Goal: Transaction & Acquisition: Purchase product/service

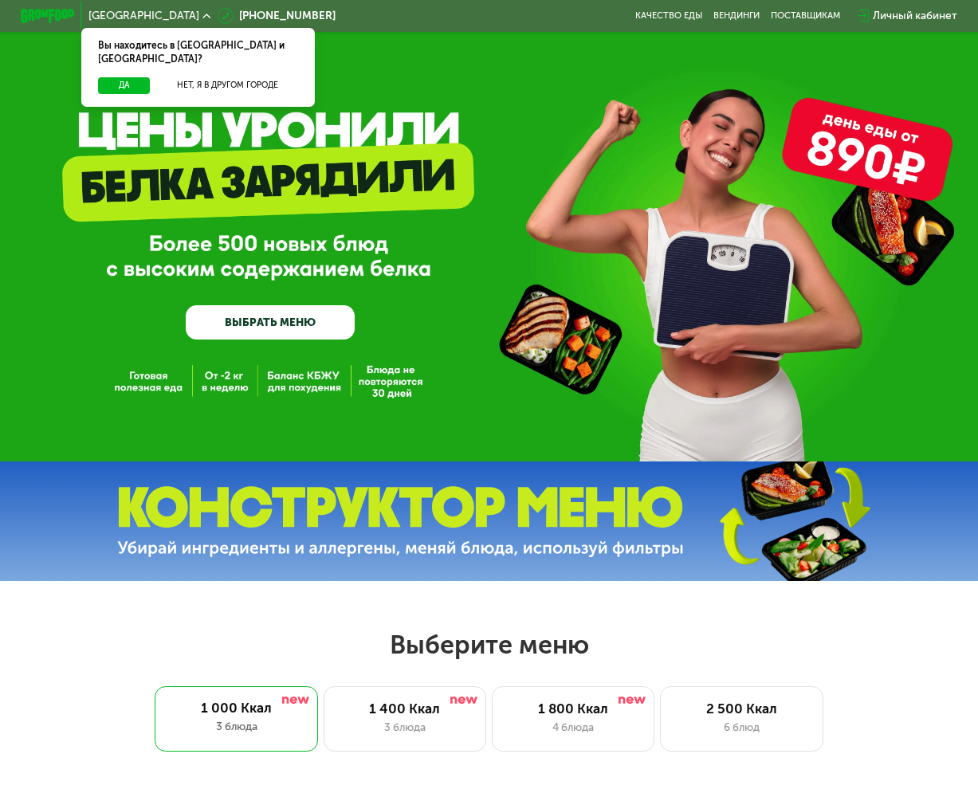
click at [245, 328] on link "ВЫБРАТЬ МЕНЮ" at bounding box center [270, 322] width 169 height 34
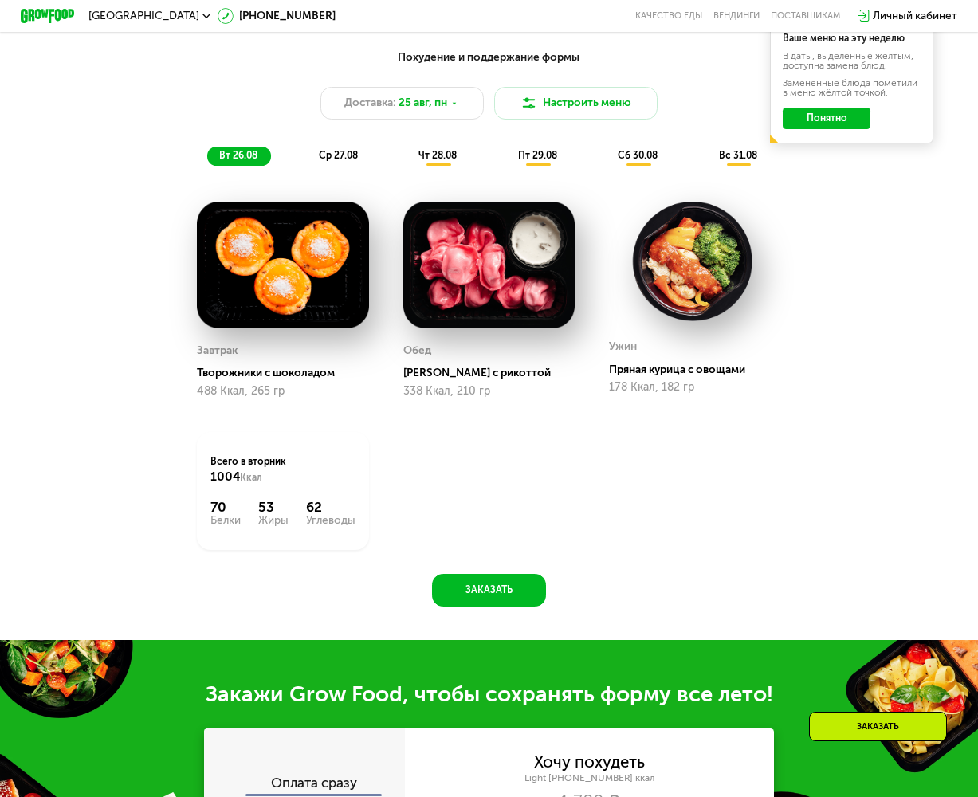
scroll to position [603, 0]
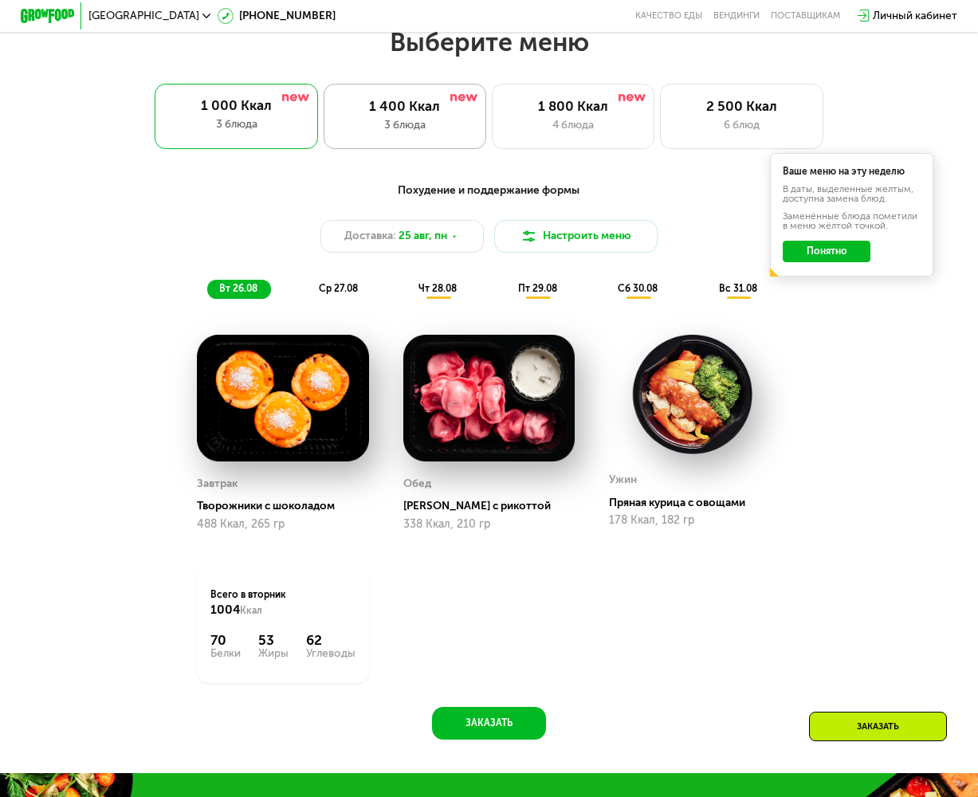
click at [402, 133] on div "3 блюда" at bounding box center [405, 125] width 134 height 16
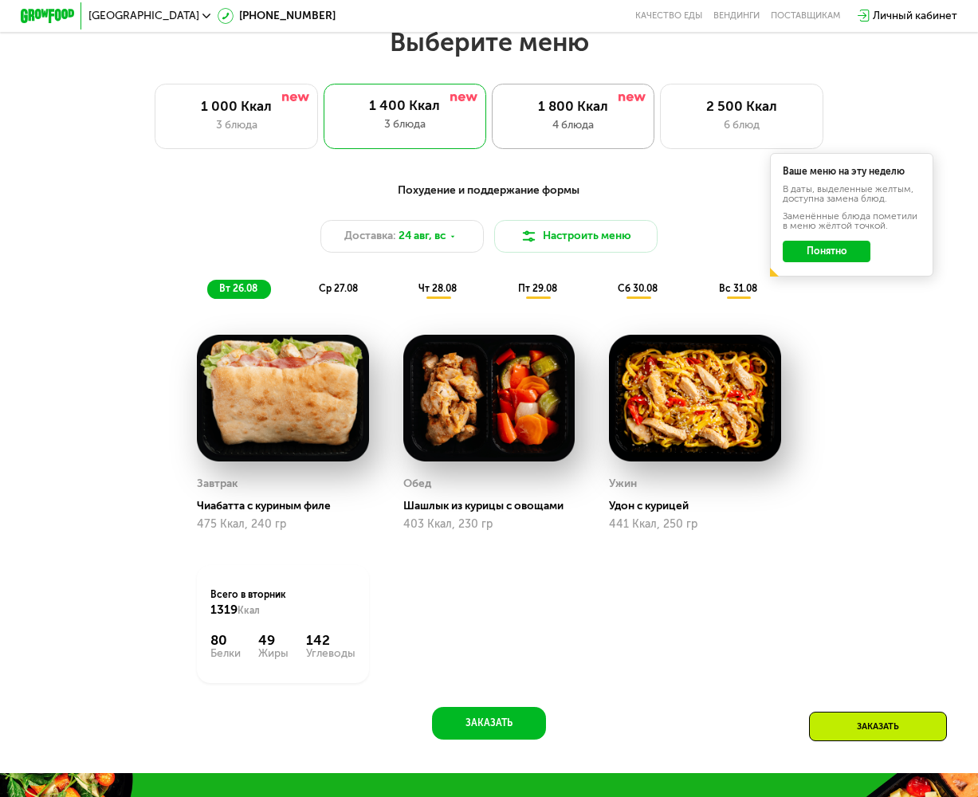
click at [587, 108] on div "1 800 Ккал" at bounding box center [573, 106] width 134 height 16
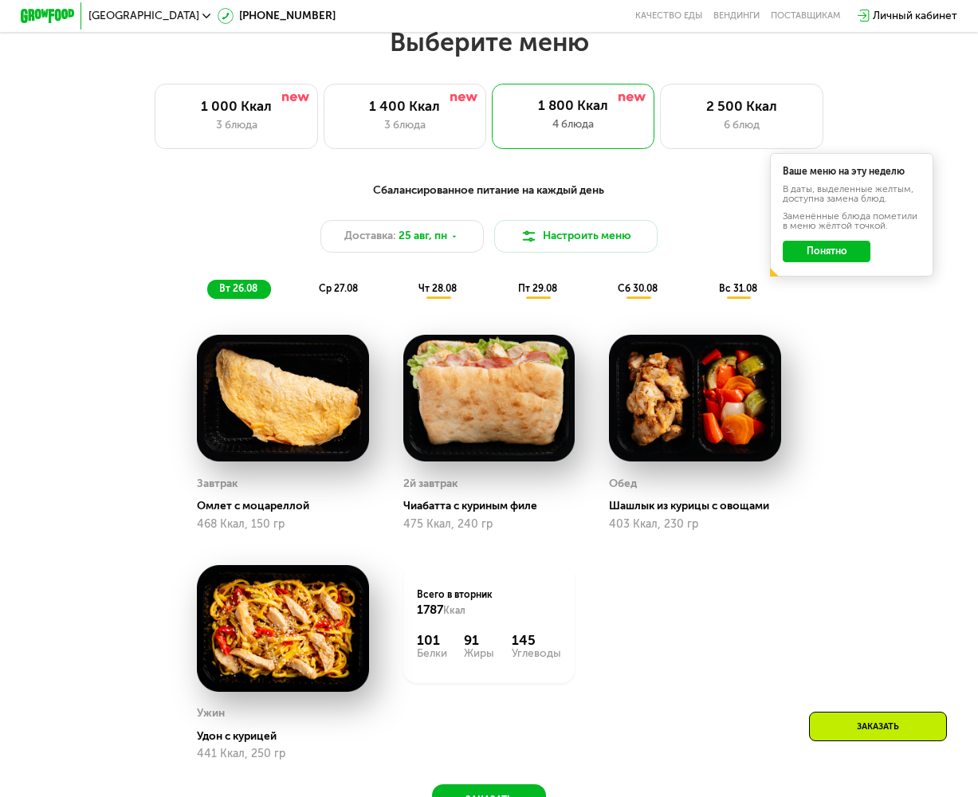
scroll to position [204, 0]
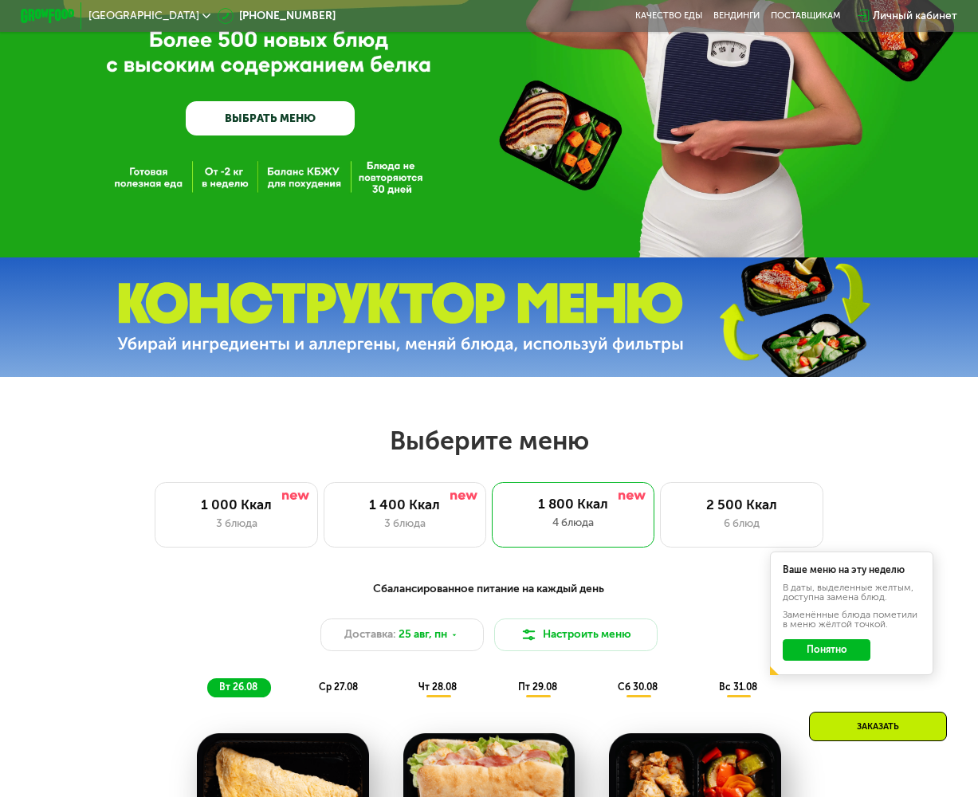
click at [835, 655] on button "Понятно" at bounding box center [827, 650] width 88 height 22
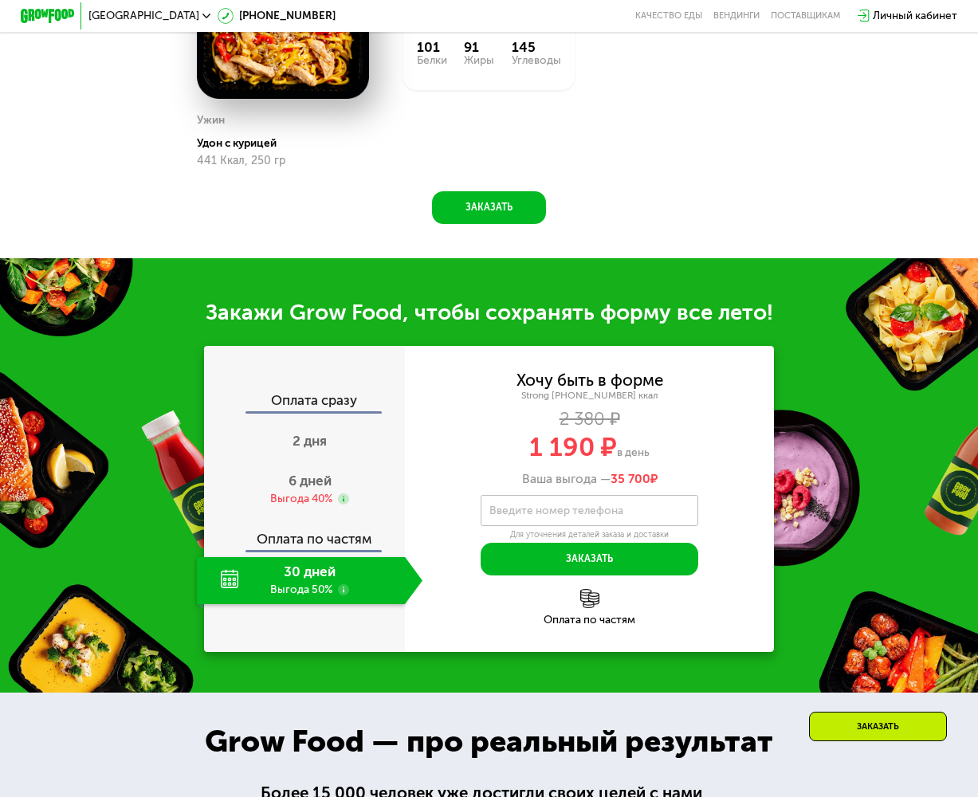
scroll to position [1329, 0]
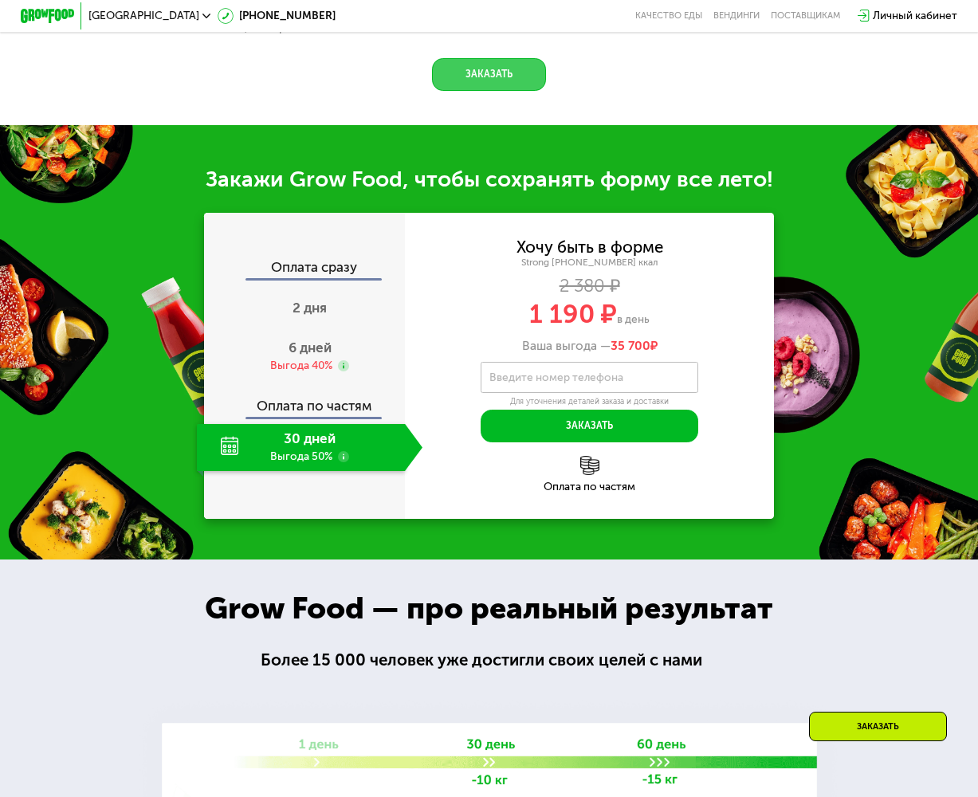
click at [489, 88] on button "Заказать" at bounding box center [489, 74] width 114 height 33
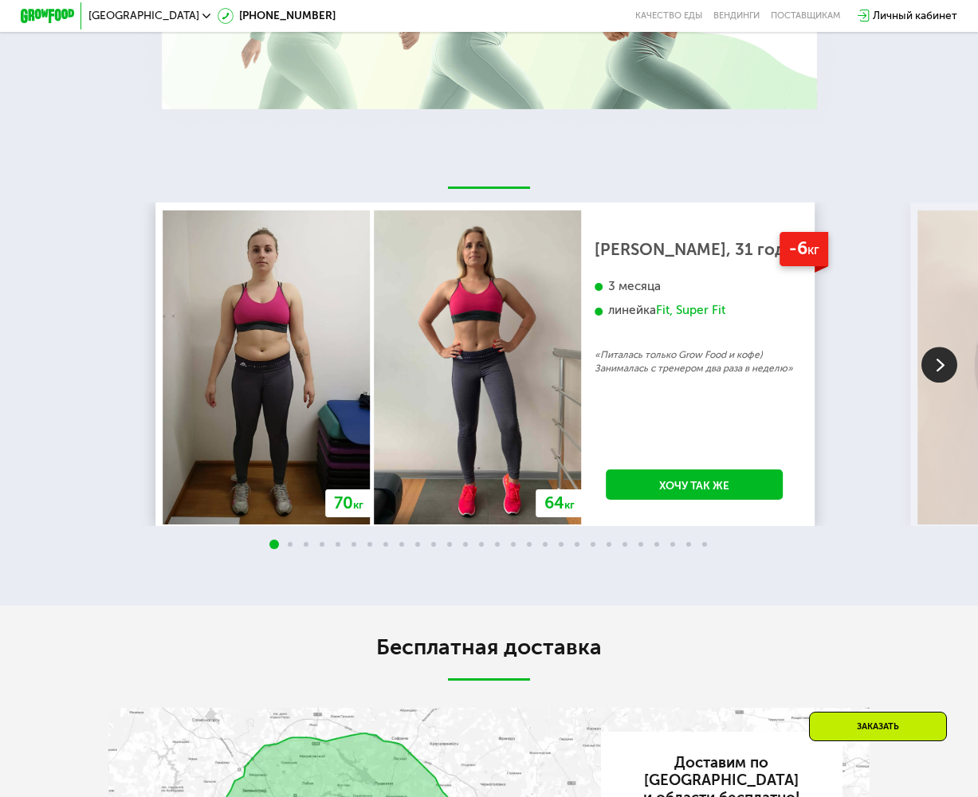
click at [868, 739] on div "Заказать" at bounding box center [878, 726] width 138 height 29
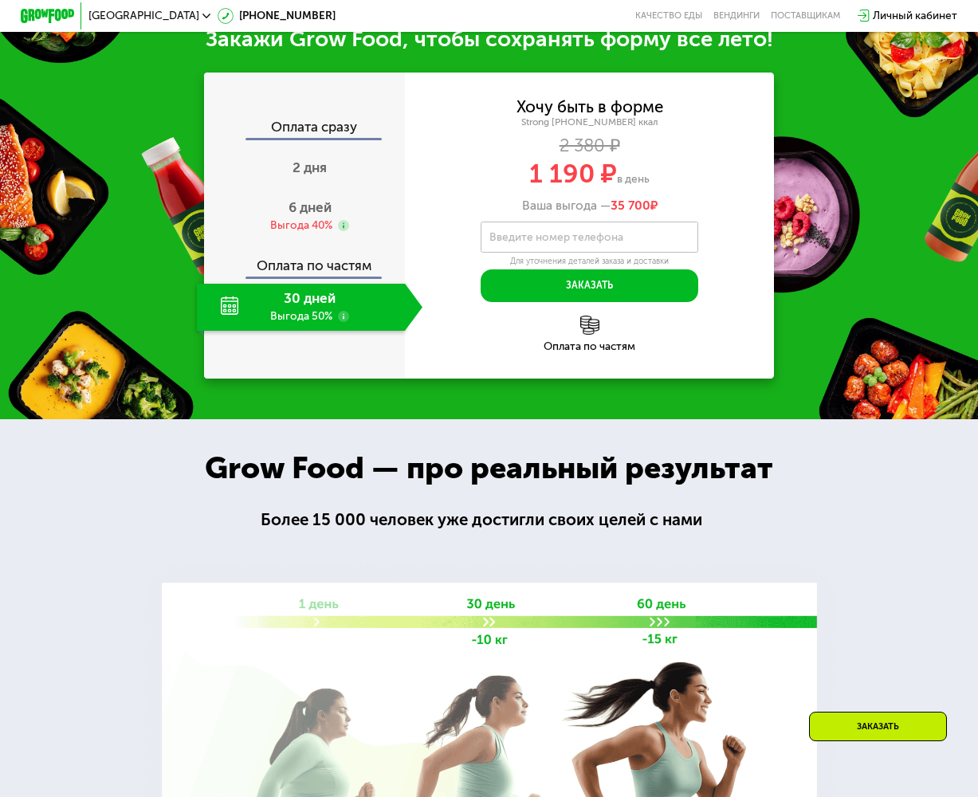
click at [555, 241] on label "Введите номер телефона" at bounding box center [556, 237] width 134 height 7
click at [555, 252] on input "Введите номер телефона" at bounding box center [590, 237] width 218 height 30
click at [584, 252] on input "Введите номер телефона" at bounding box center [590, 237] width 218 height 30
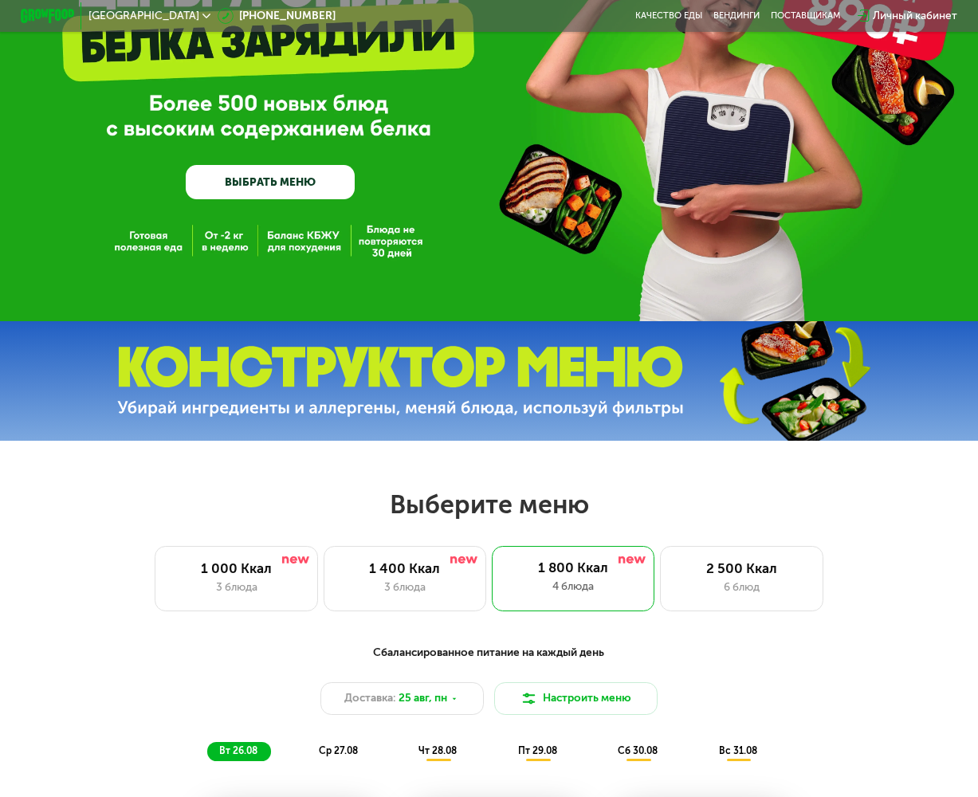
scroll to position [0, 0]
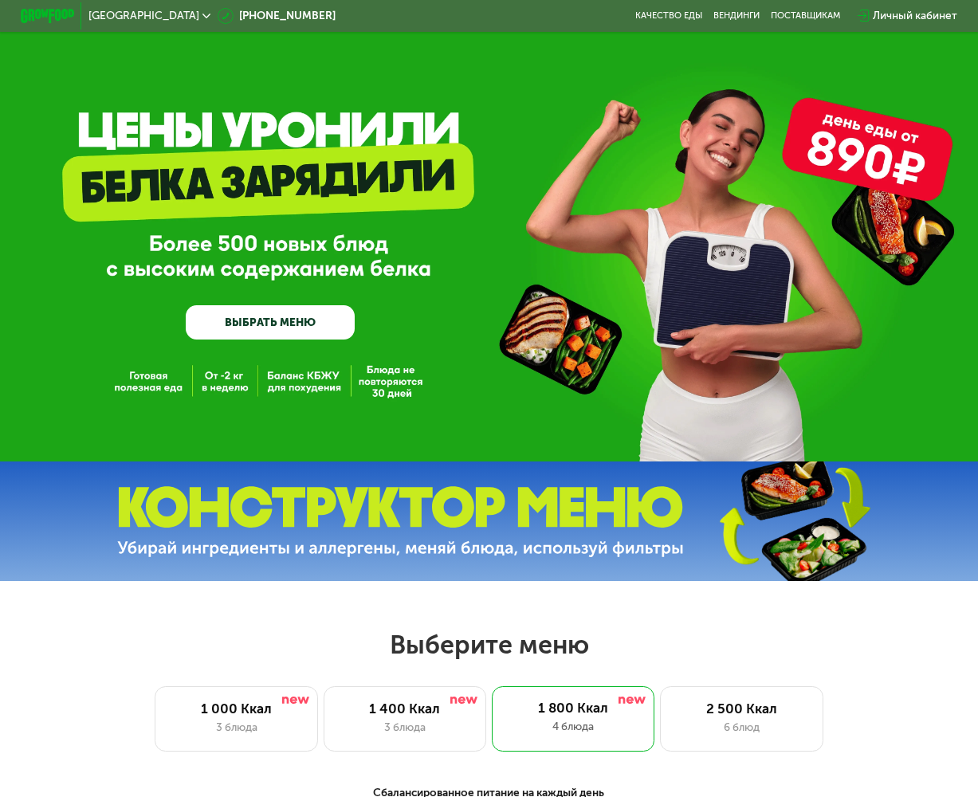
click at [120, 15] on span "[GEOGRAPHIC_DATA]" at bounding box center [143, 15] width 111 height 11
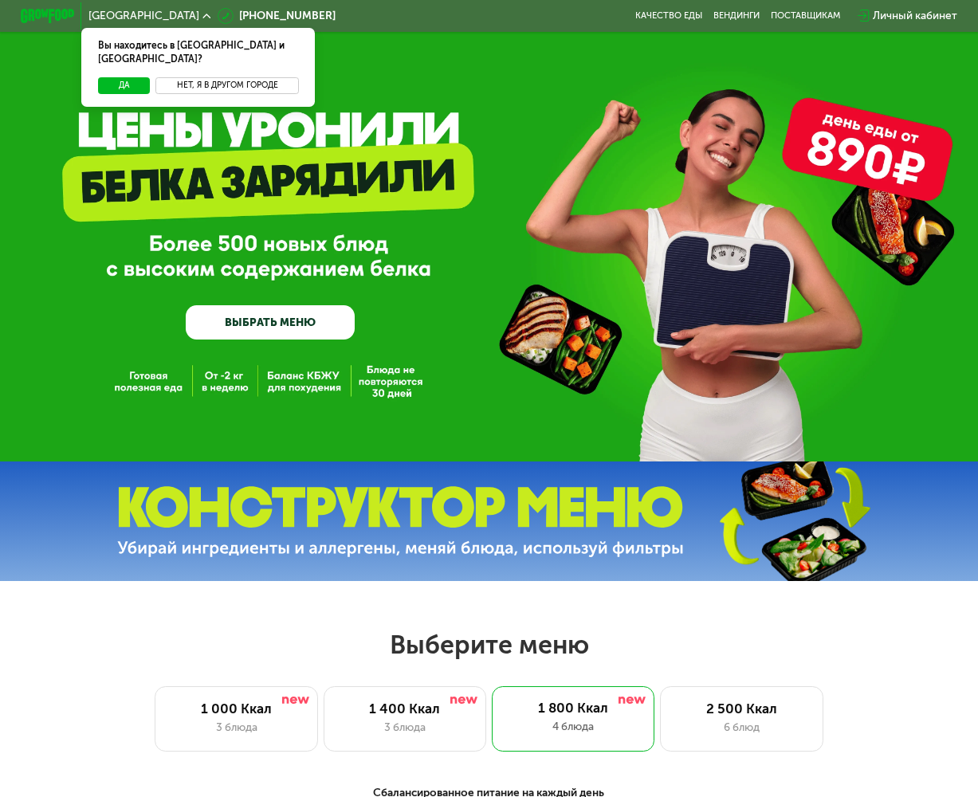
click at [199, 77] on button "Нет, я в другом городе" at bounding box center [226, 85] width 143 height 17
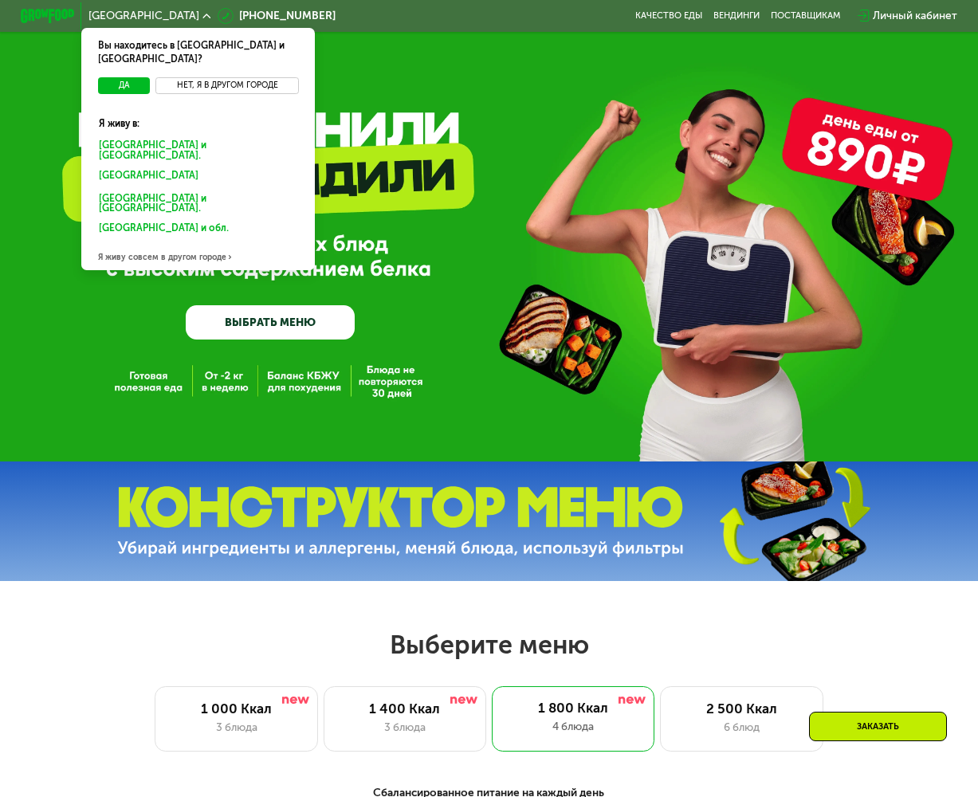
scroll to position [133, 0]
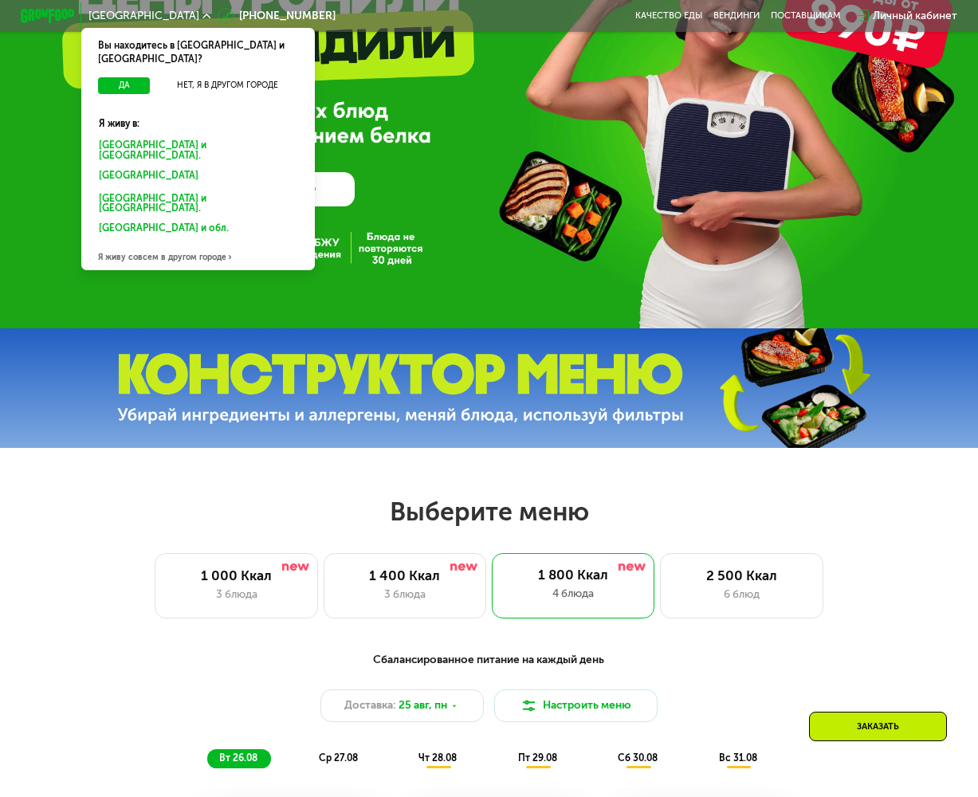
click at [135, 243] on div "Я живу совсем в другом городе" at bounding box center [198, 256] width 234 height 27
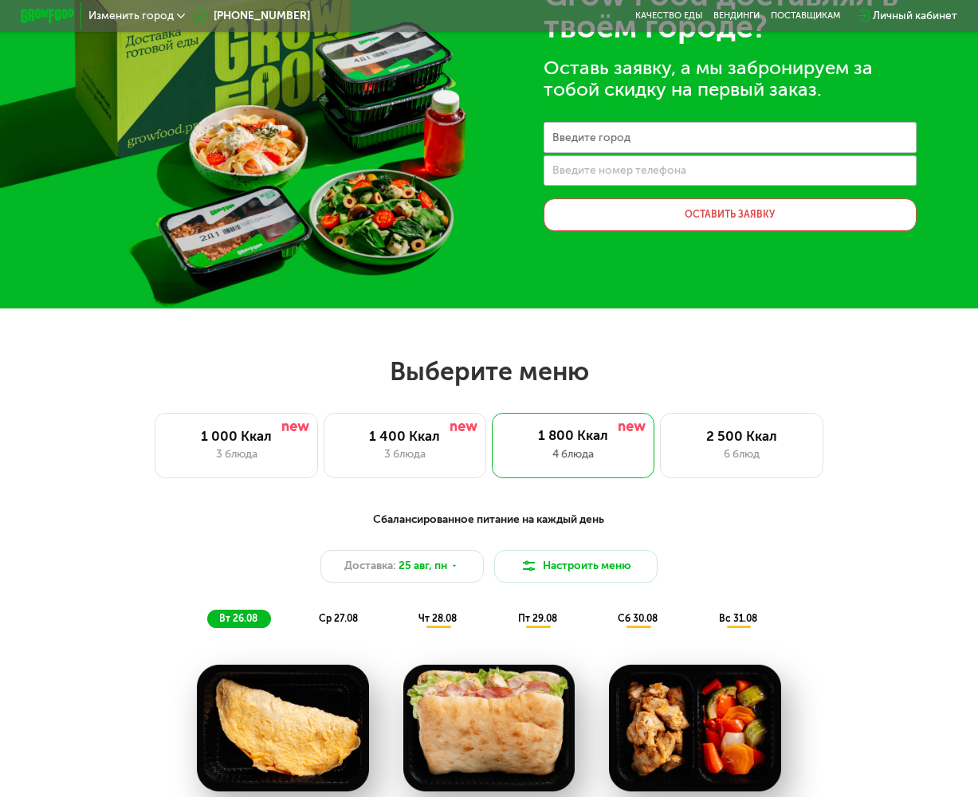
scroll to position [0, 0]
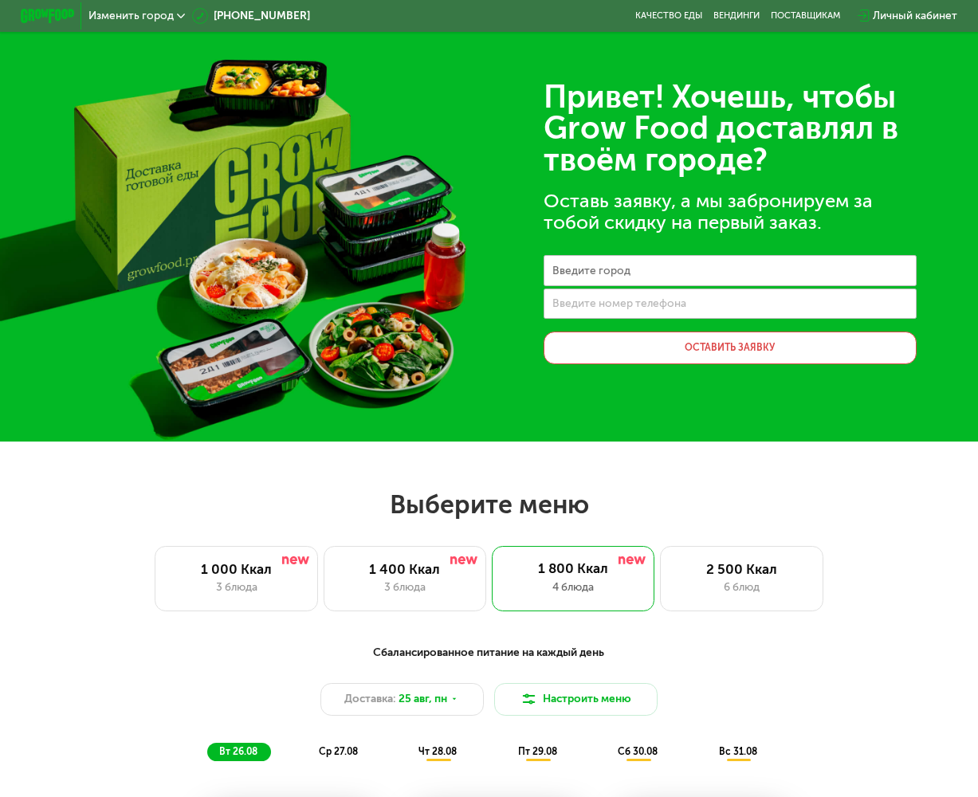
click at [591, 301] on label "Введите номер телефона" at bounding box center [619, 303] width 134 height 7
click at [591, 301] on input "Введите номер телефона" at bounding box center [731, 304] width 374 height 30
click at [600, 273] on label "Введите город" at bounding box center [591, 270] width 78 height 7
click at [600, 273] on input "Введите город" at bounding box center [731, 270] width 374 height 30
type input "**********"
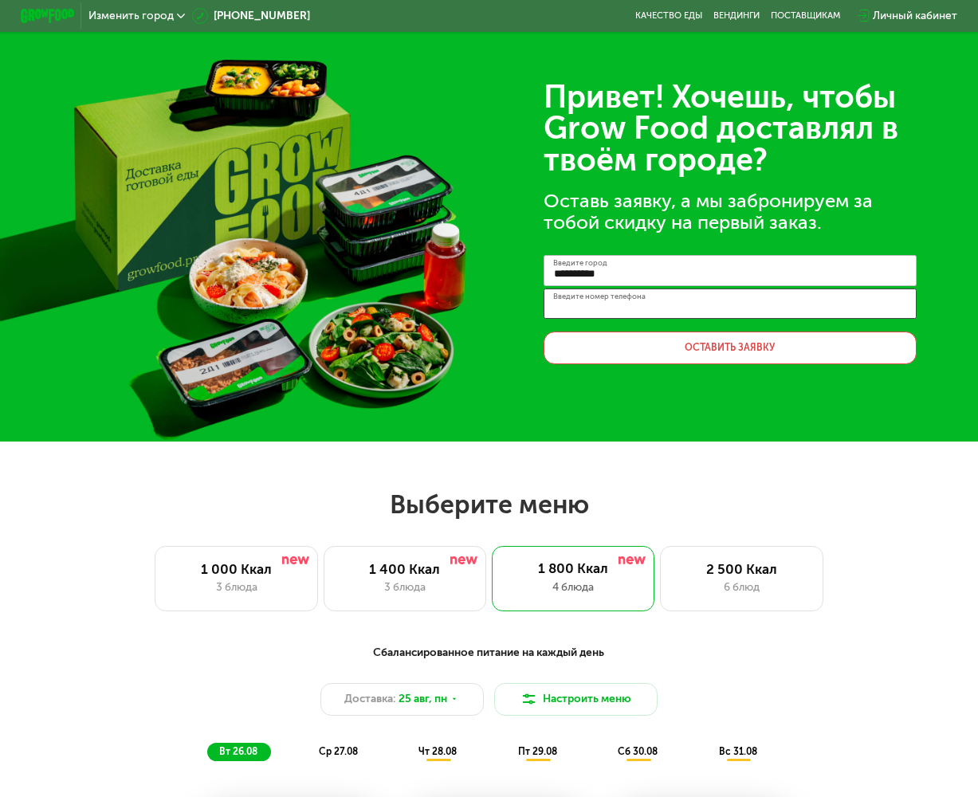
click at [633, 317] on input "Введите номер телефона" at bounding box center [731, 304] width 374 height 30
click at [114, 7] on div "Изменить город" at bounding box center [136, 16] width 111 height 25
click at [118, 11] on span "Изменить город" at bounding box center [130, 15] width 85 height 11
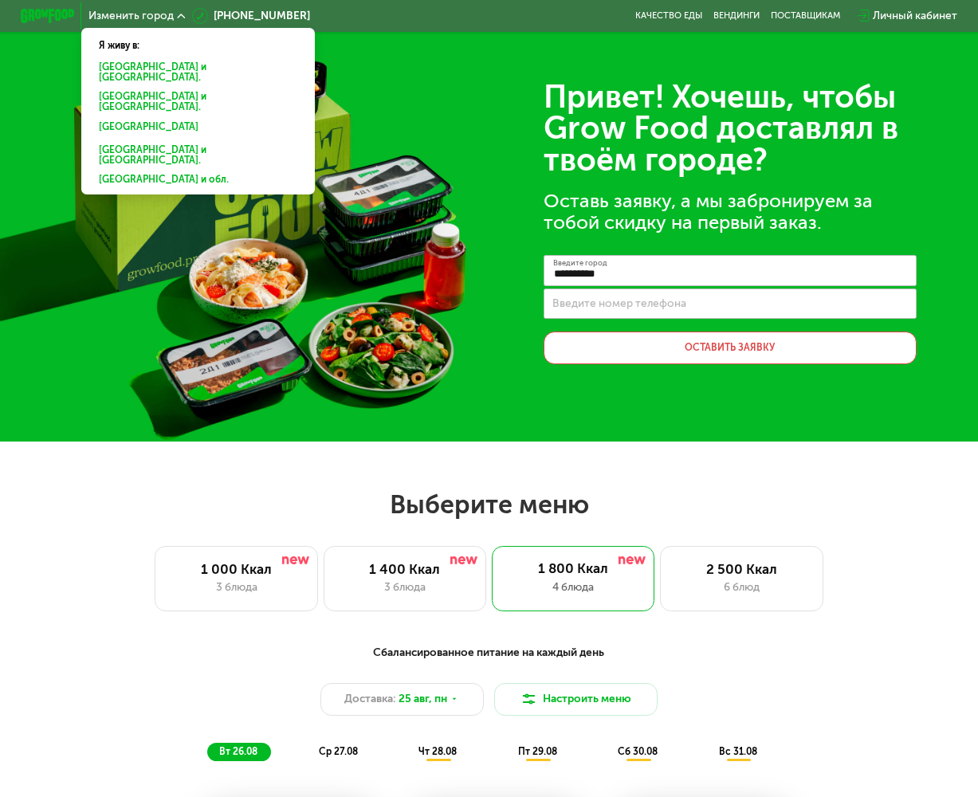
scroll to position [532, 0]
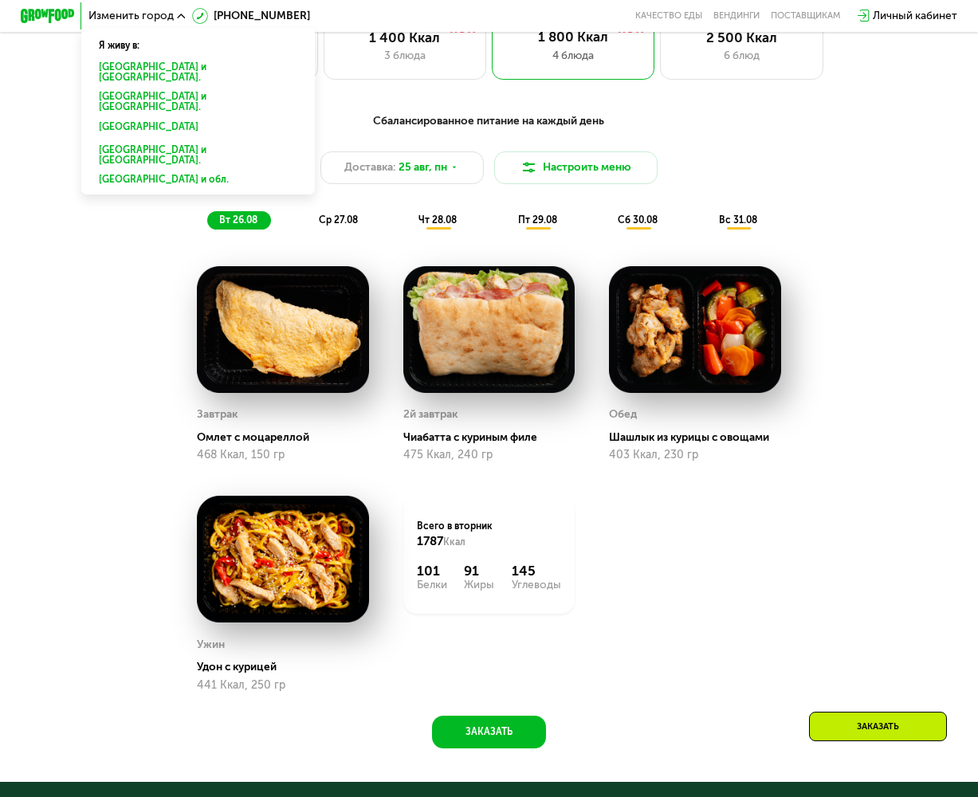
click at [375, 238] on div "Сбалансированное питание на каждый день Доставка: [DATE] Настроить меню вт 26.0…" at bounding box center [489, 171] width 820 height 134
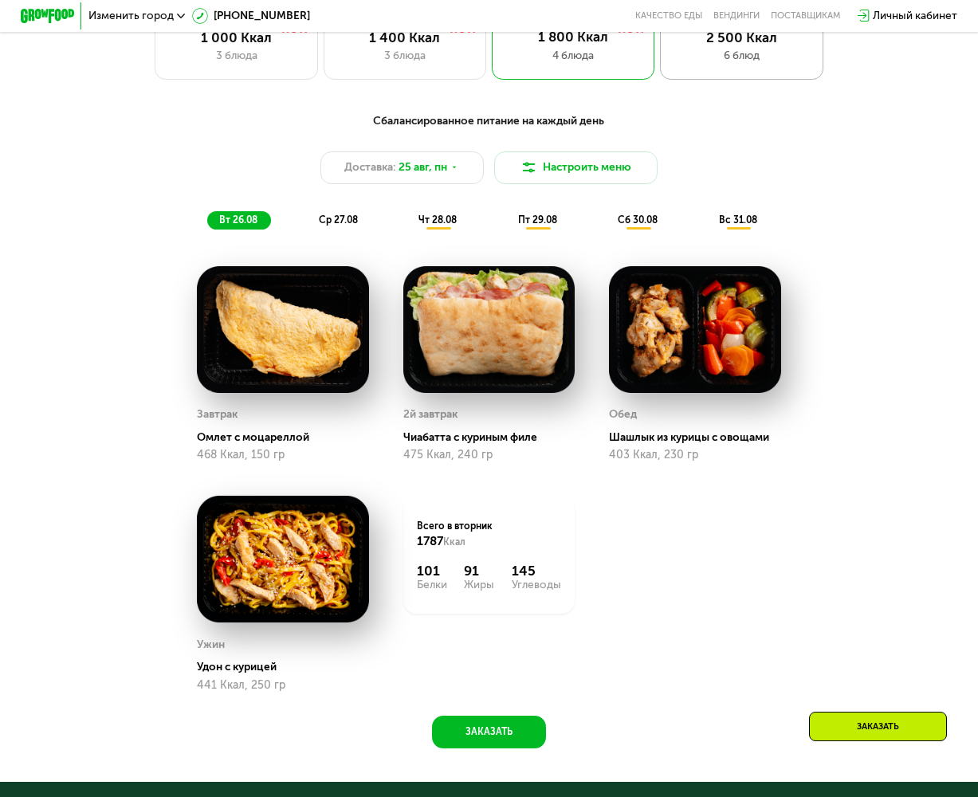
click at [739, 62] on div "6 блюд" at bounding box center [741, 56] width 134 height 16
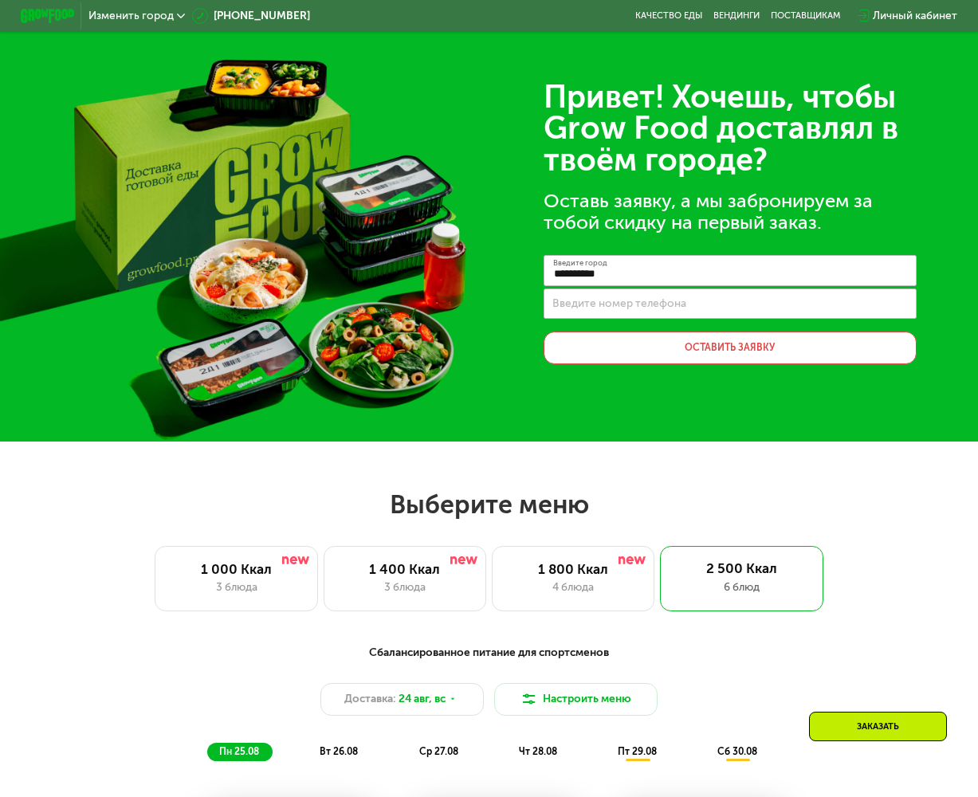
scroll to position [265, 0]
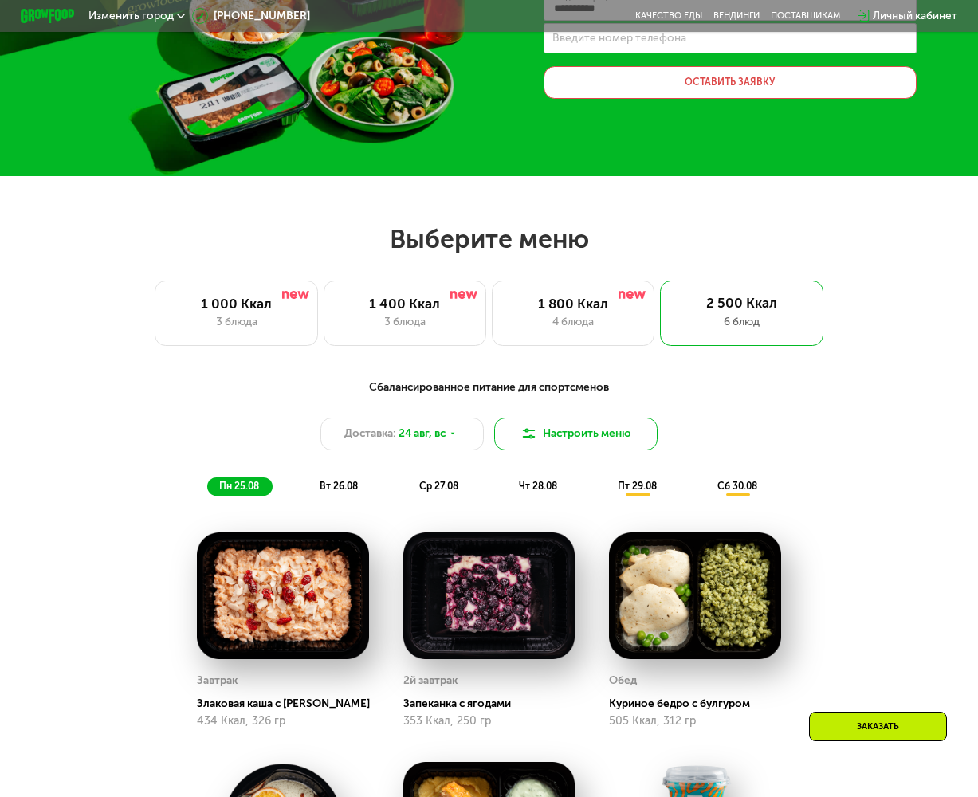
click at [610, 449] on button "Настроить меню" at bounding box center [575, 434] width 163 height 33
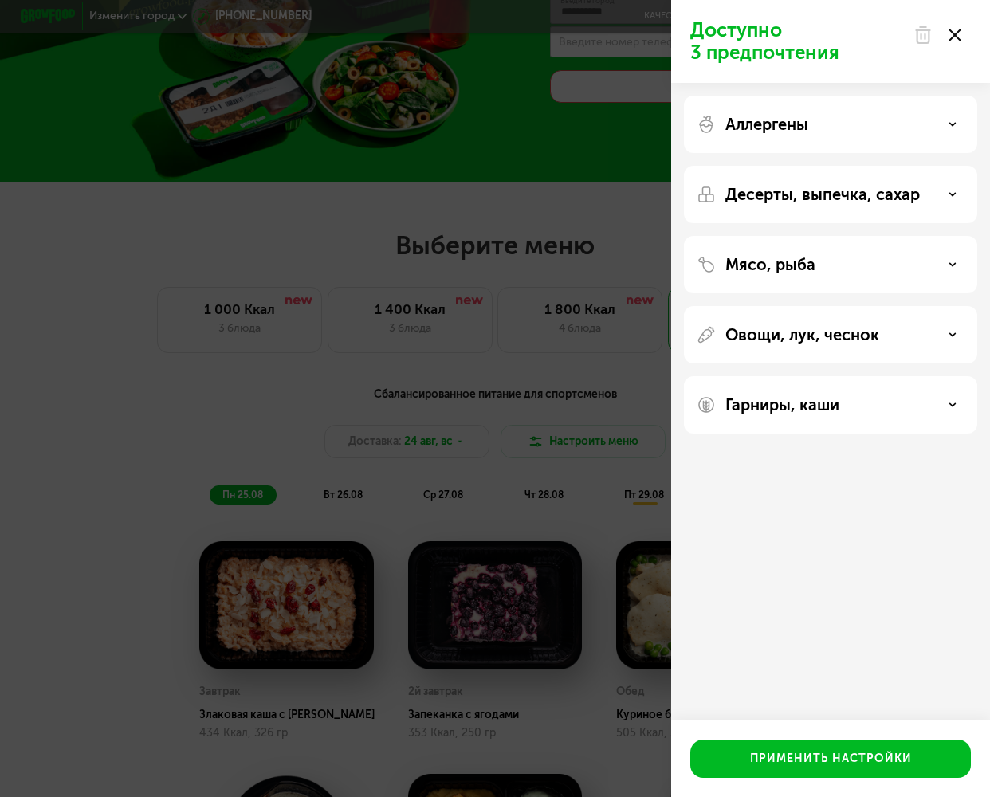
click at [787, 120] on p "Аллергены" at bounding box center [766, 124] width 83 height 19
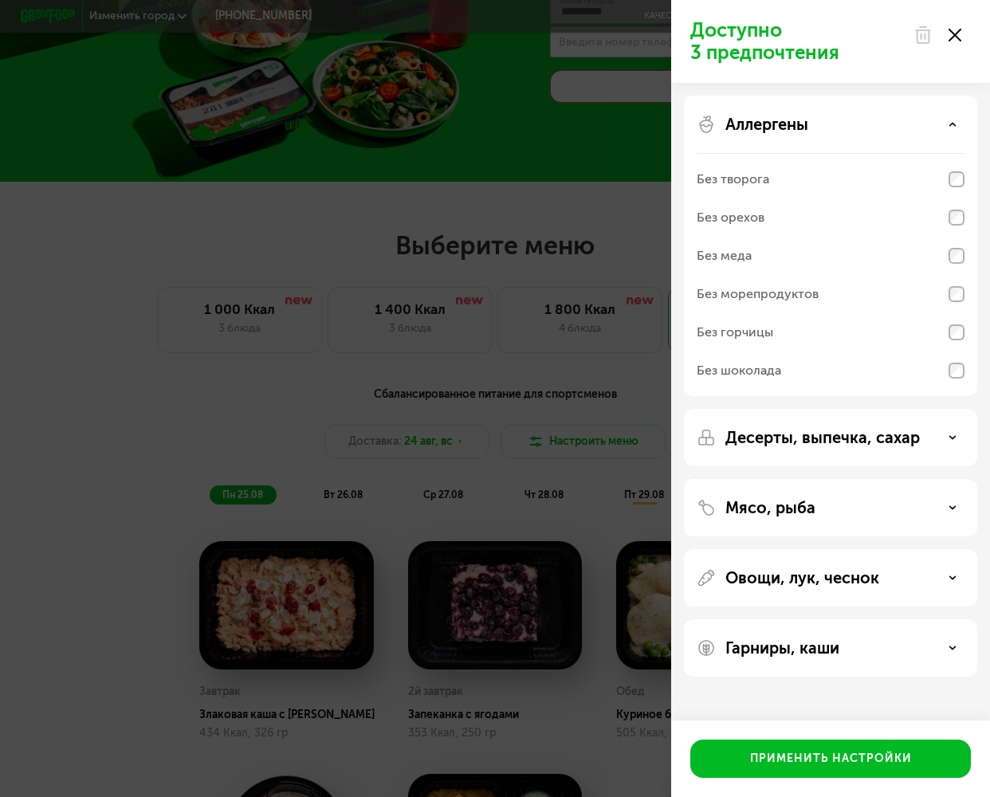
click at [787, 120] on p "Аллергены" at bounding box center [766, 124] width 83 height 19
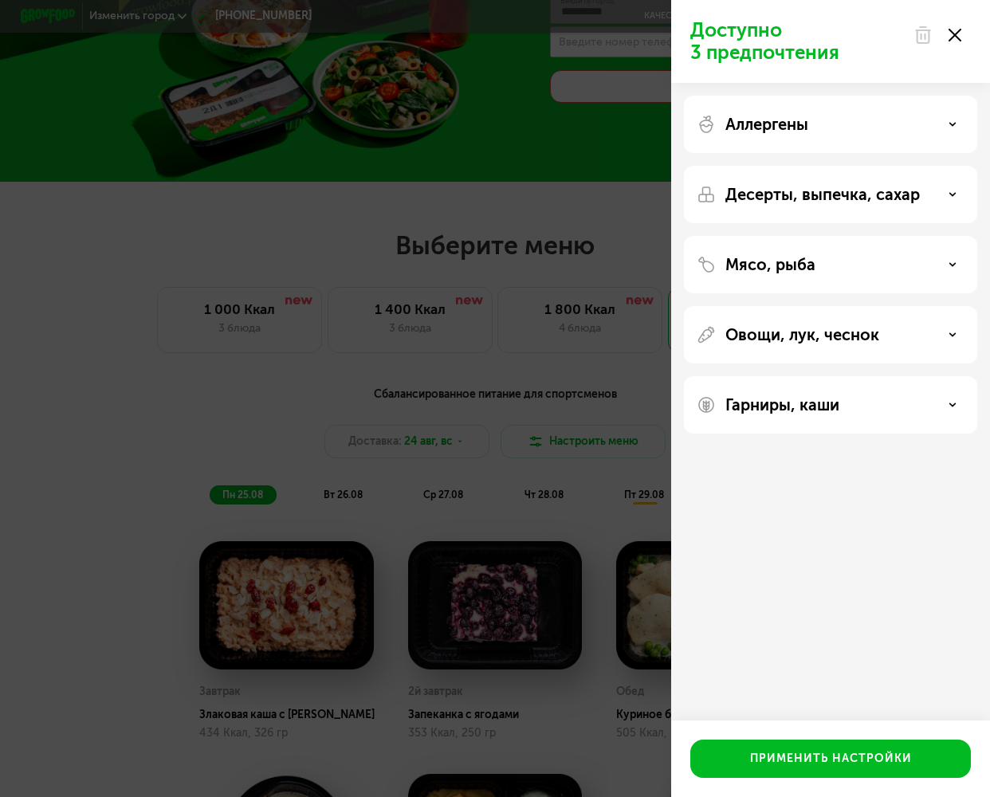
click at [783, 195] on p "Десерты, выпечка, сахар" at bounding box center [822, 194] width 194 height 19
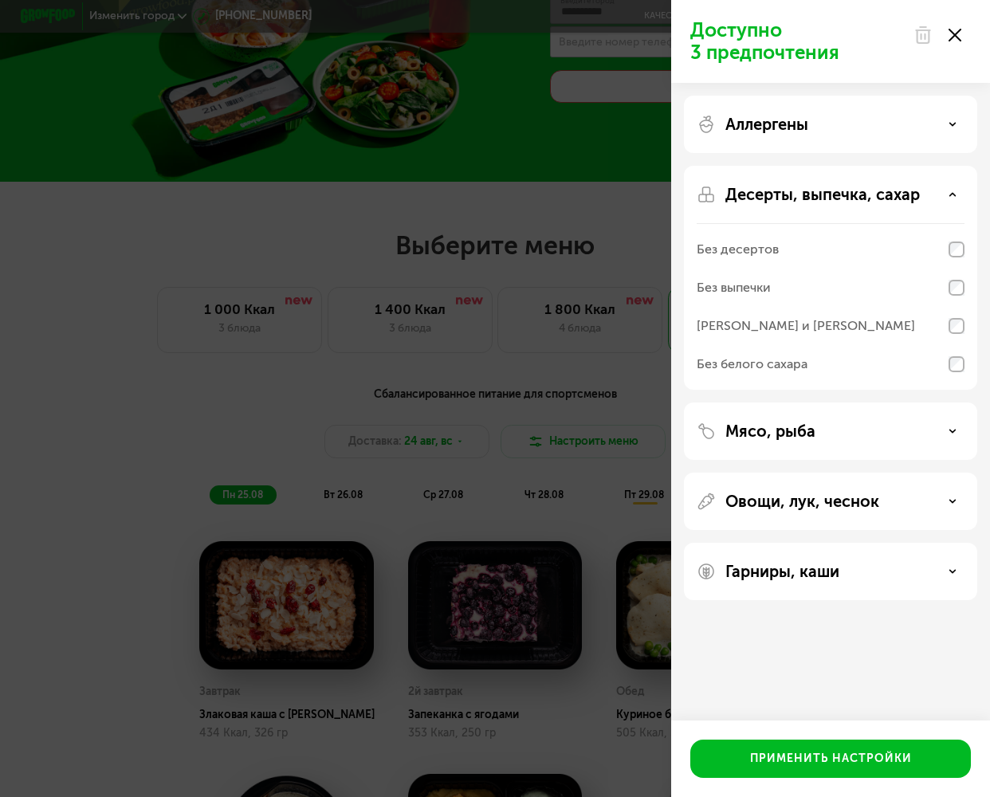
click at [783, 195] on p "Десерты, выпечка, сахар" at bounding box center [822, 194] width 194 height 19
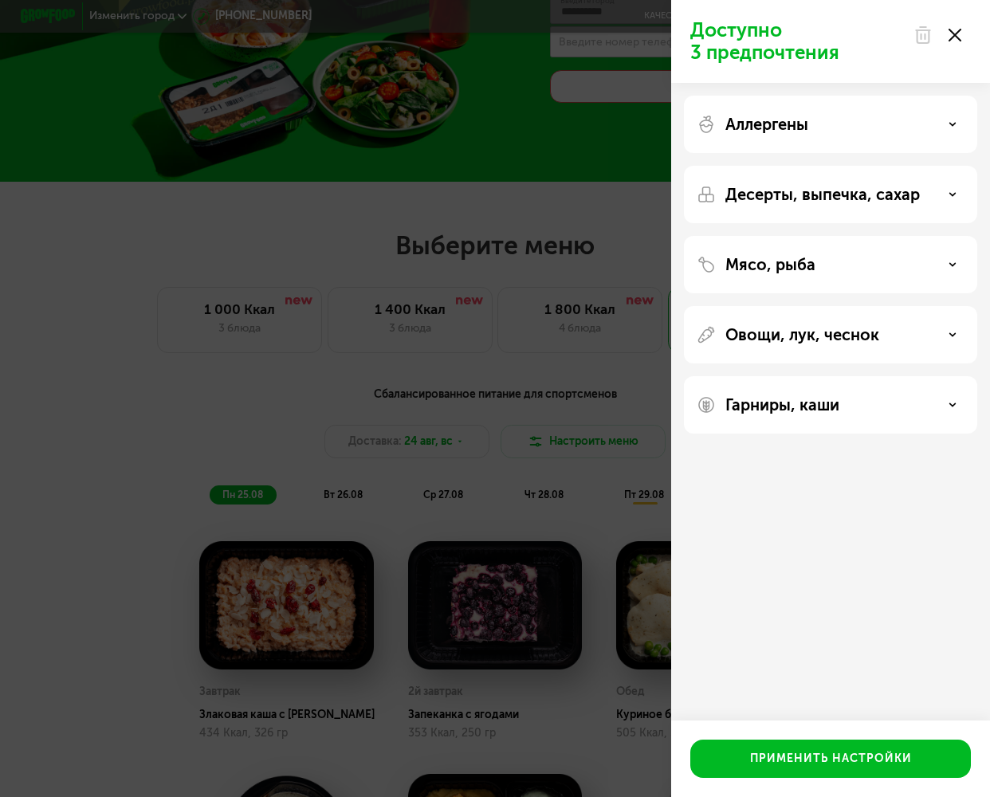
click at [783, 256] on p "Мясо, рыба" at bounding box center [770, 264] width 90 height 19
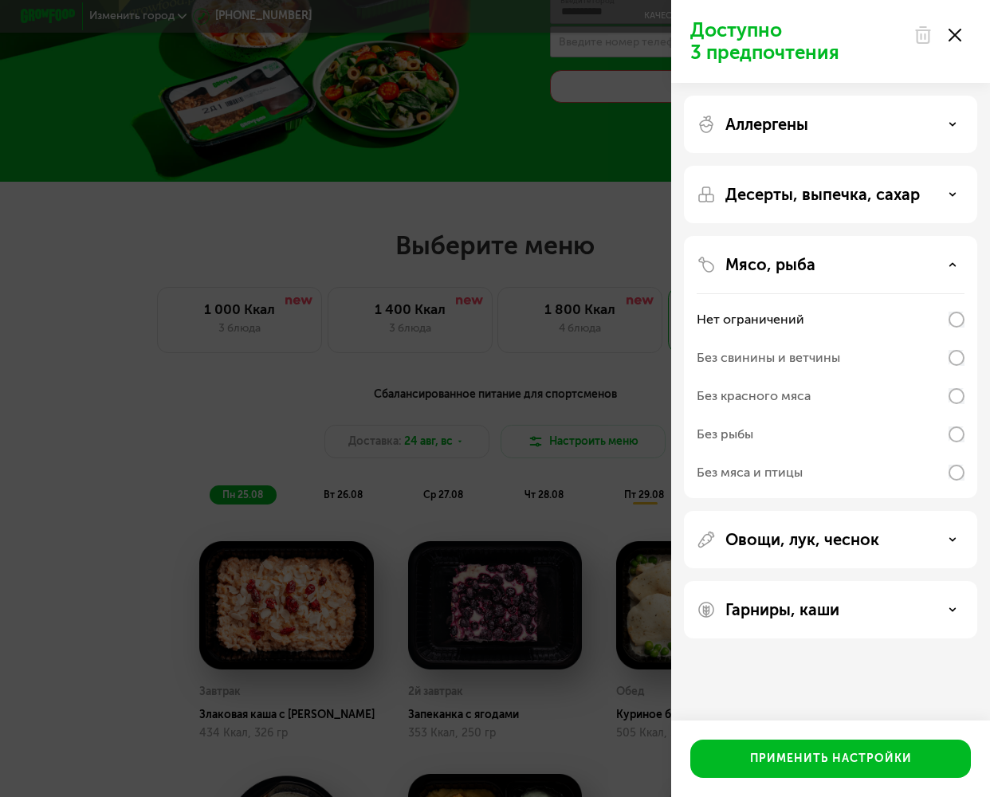
click at [783, 256] on p "Мясо, рыба" at bounding box center [770, 264] width 90 height 19
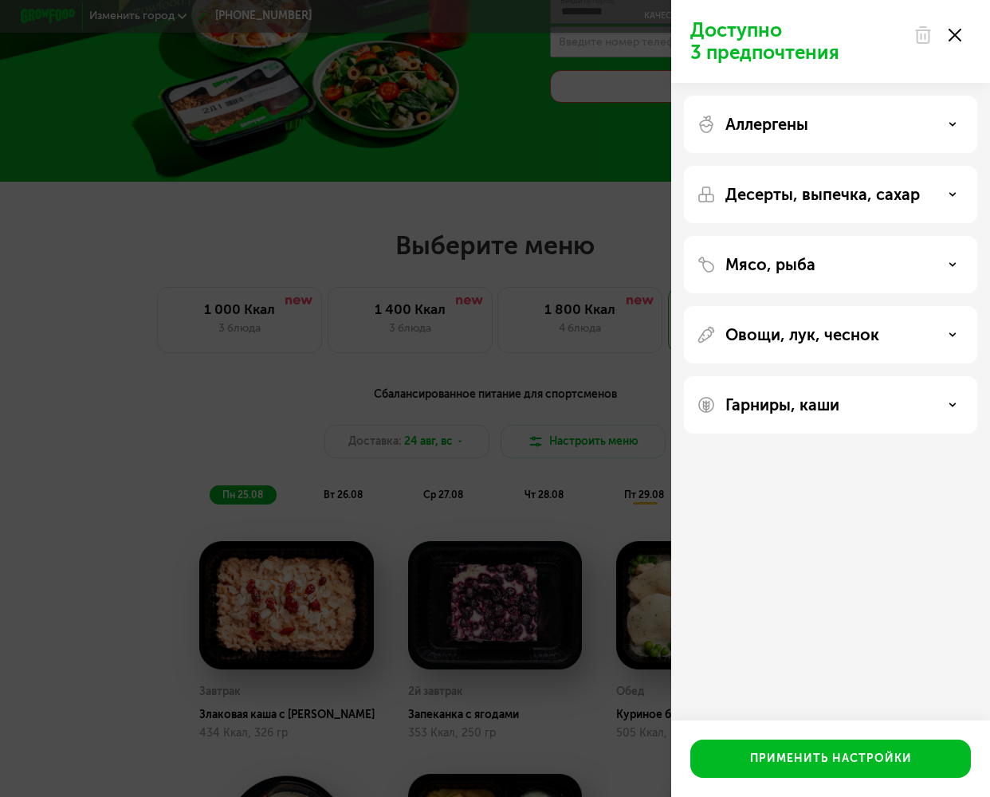
click at [755, 376] on div "Овощи, лук, чеснок" at bounding box center [830, 404] width 293 height 57
drag, startPoint x: 755, startPoint y: 356, endPoint x: 758, endPoint y: 347, distance: 9.3
click at [758, 376] on div "Овощи, лук, чеснок" at bounding box center [830, 404] width 293 height 57
click at [758, 343] on p "Овощи, лук, чеснок" at bounding box center [802, 334] width 154 height 19
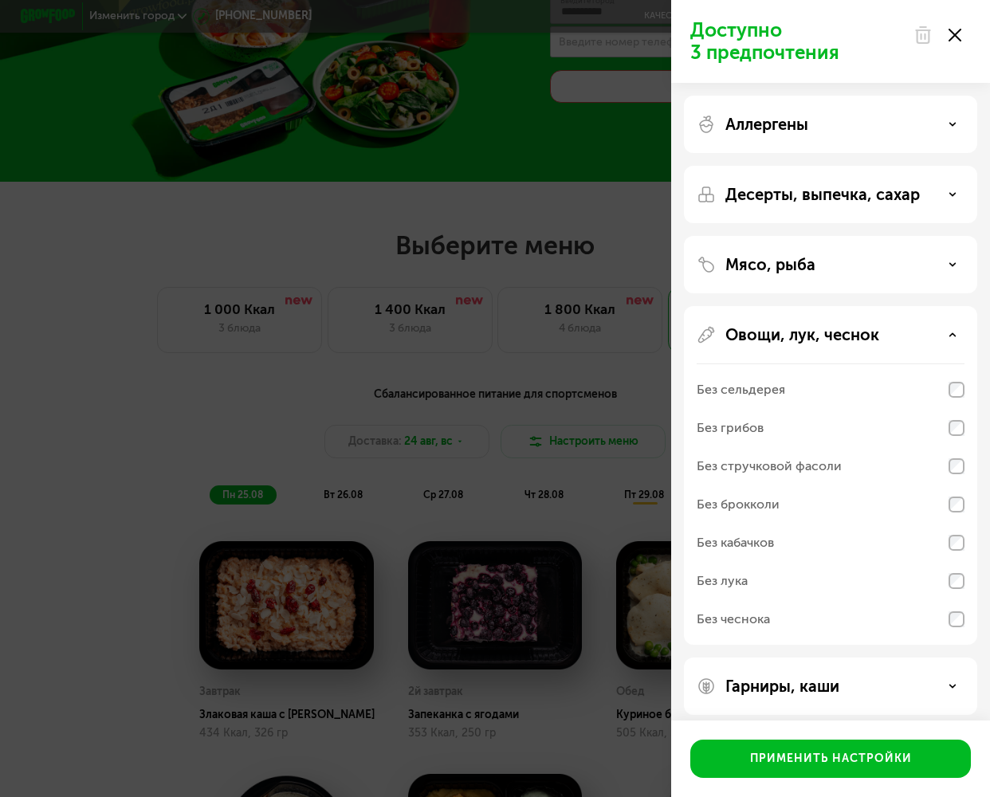
click at [761, 339] on p "Овощи, лук, чеснок" at bounding box center [802, 334] width 154 height 19
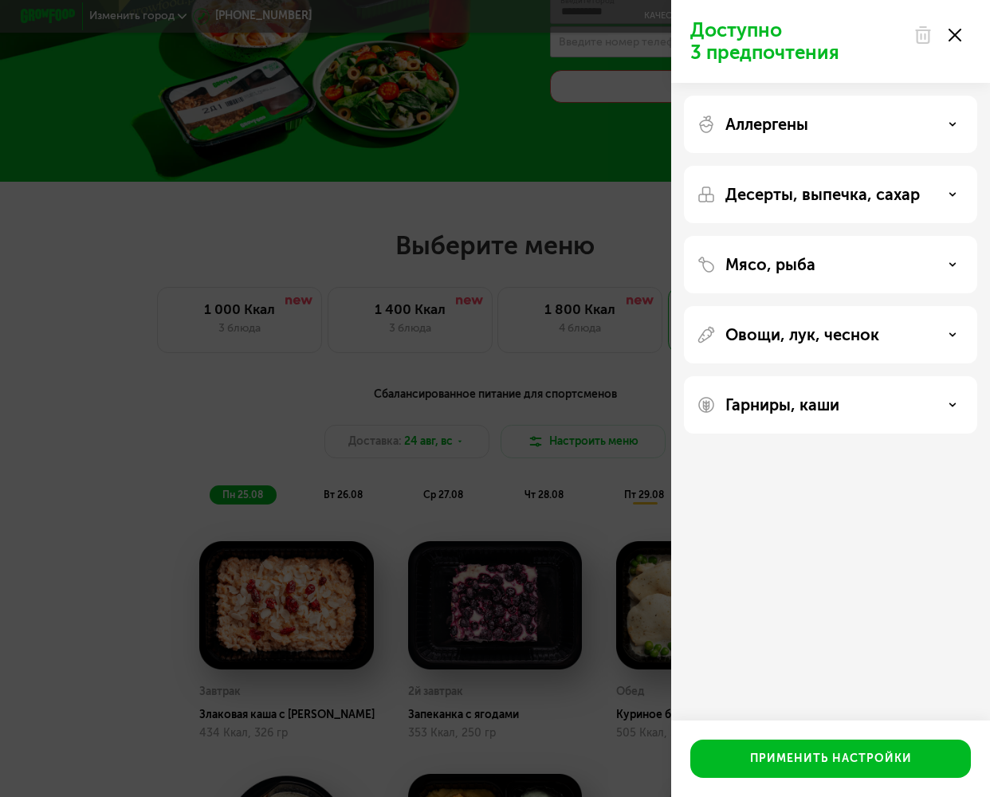
click at [778, 385] on div "Гарниры, каши" at bounding box center [830, 404] width 293 height 57
click at [782, 393] on div "Гарниры, каши" at bounding box center [830, 404] width 293 height 57
click at [782, 402] on p "Гарниры, каши" at bounding box center [782, 404] width 114 height 19
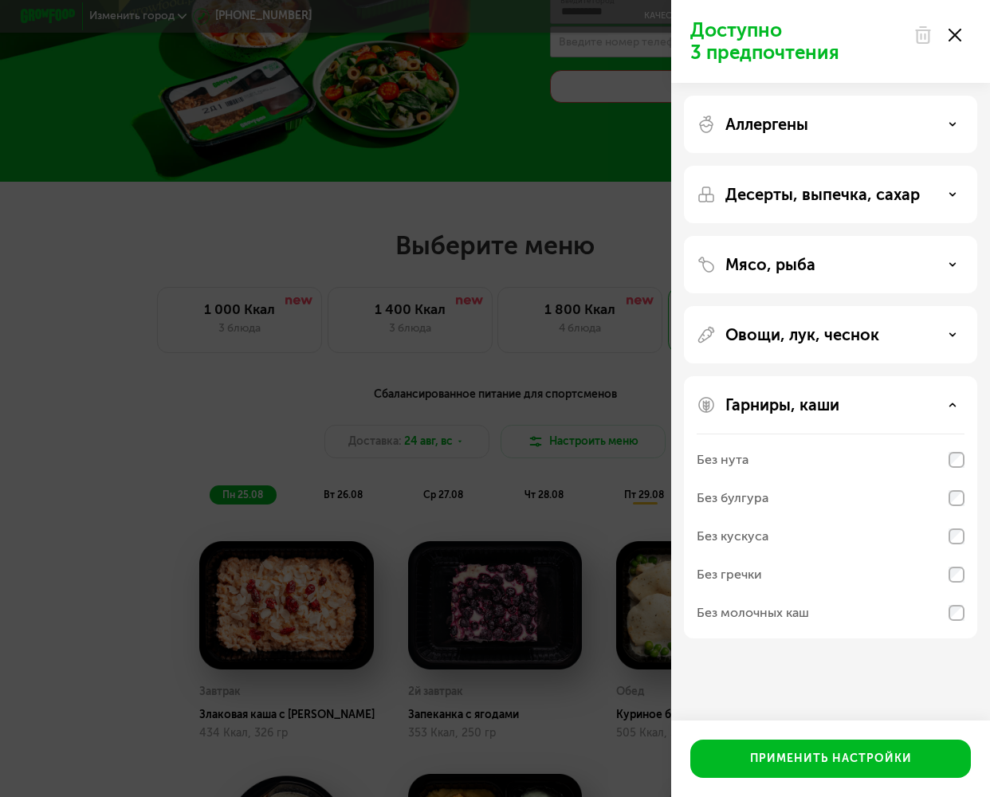
click at [782, 402] on p "Гарниры, каши" at bounding box center [782, 404] width 114 height 19
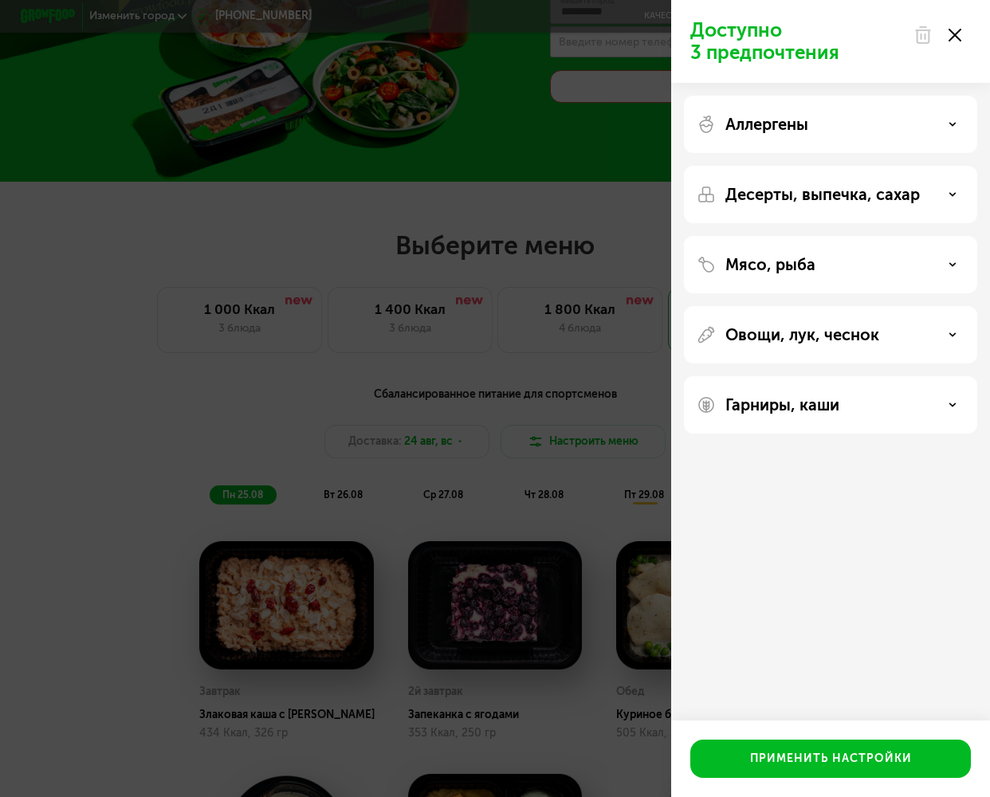
click at [469, 209] on div "Доступно 3 предпочтения Аллергены Десерты, выпечка, сахар Мясо, рыба Овощи, лук…" at bounding box center [495, 398] width 990 height 797
